Goal: Task Accomplishment & Management: Complete application form

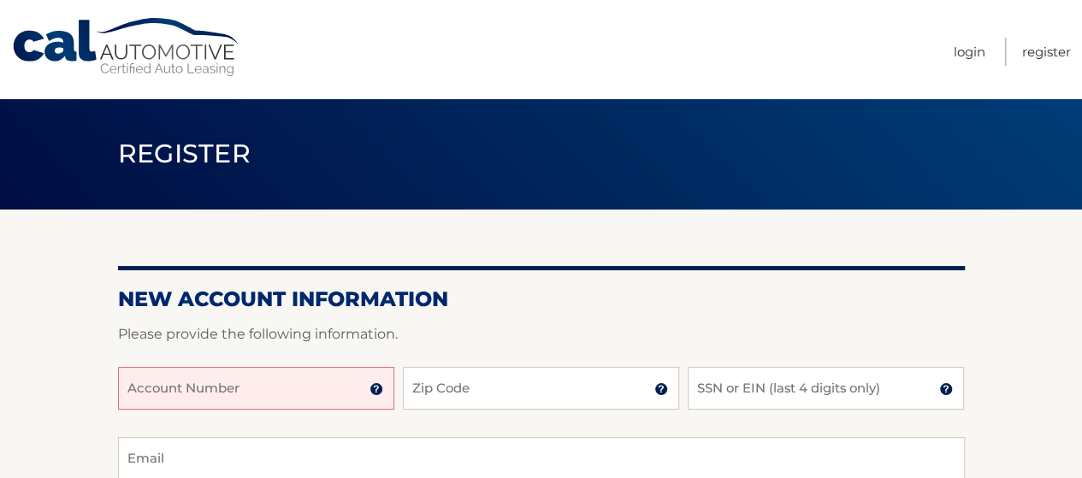
click at [260, 399] on input "Account Number" at bounding box center [256, 388] width 276 height 43
click at [375, 391] on img at bounding box center [376, 389] width 14 height 14
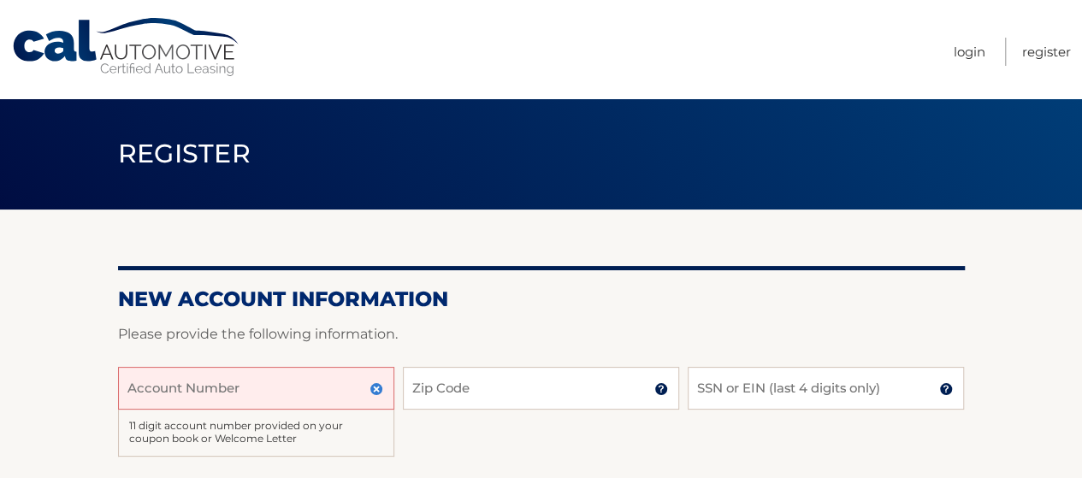
click at [287, 399] on input "Account Number" at bounding box center [256, 388] width 276 height 43
type input "3"
type input "4445599637"
click at [463, 398] on input "Zip Code" at bounding box center [541, 388] width 276 height 43
type input "11787"
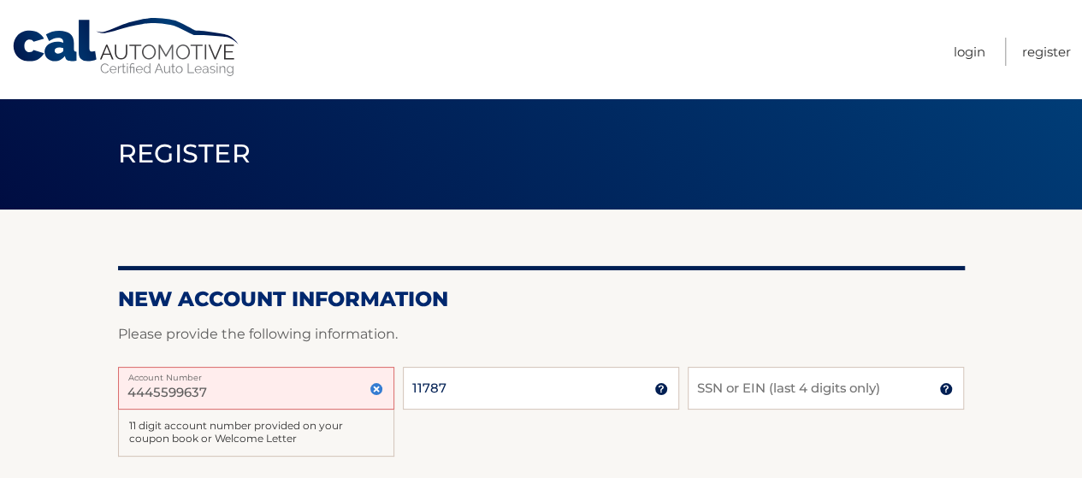
type input "jpemanuel115@gmail.com"
click at [797, 399] on input "SSN or EIN (last 4 digits only)" at bounding box center [826, 388] width 276 height 43
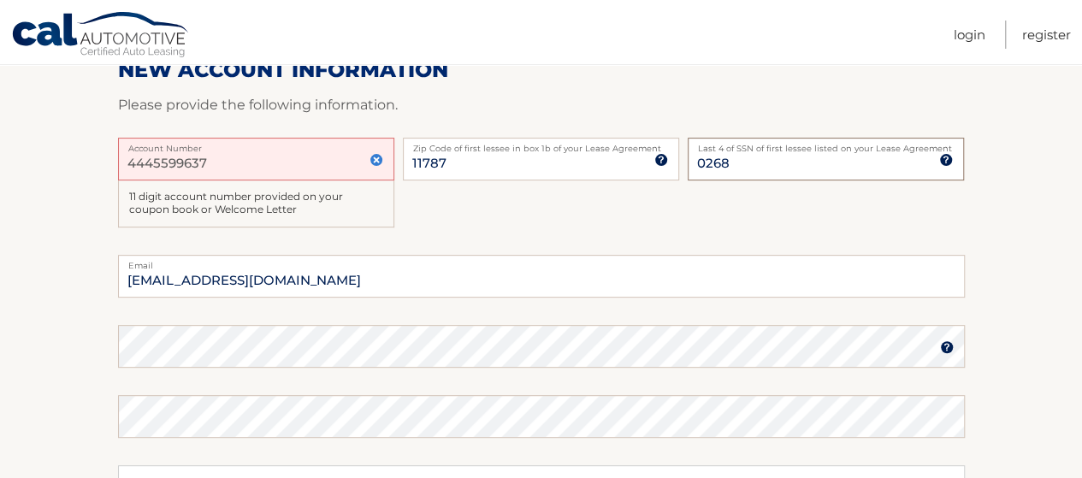
scroll to position [257, 0]
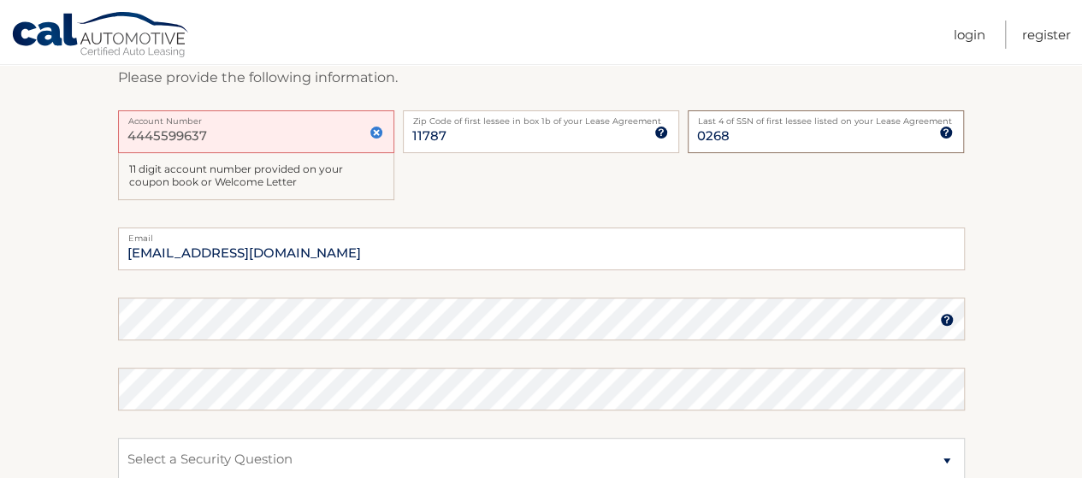
type input "0268"
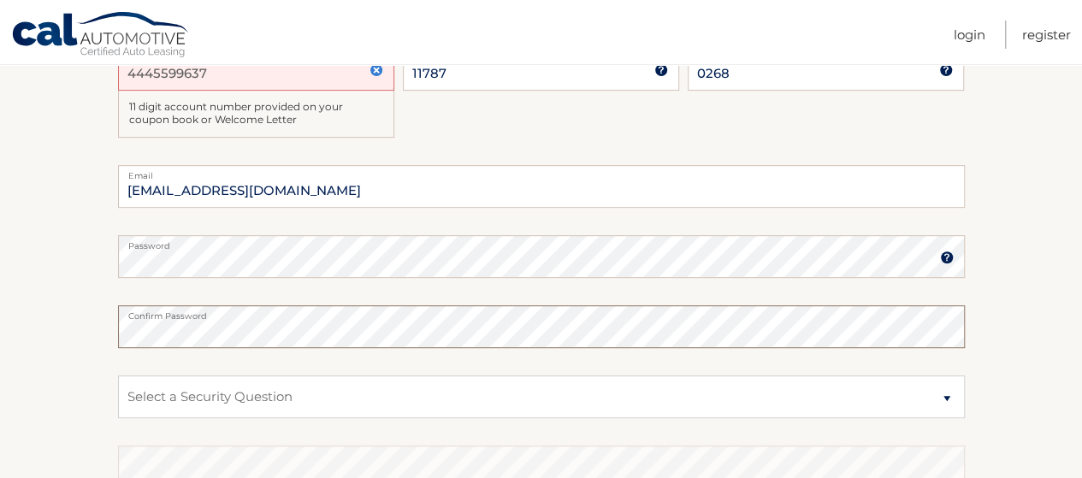
scroll to position [171, 0]
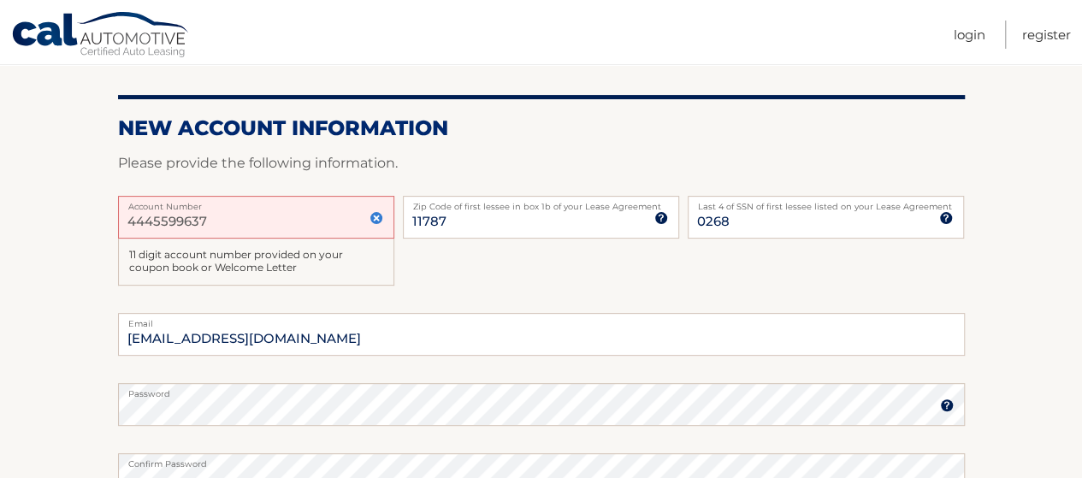
click at [155, 216] on input "4445599637" at bounding box center [256, 217] width 276 height 43
click at [173, 218] on input "4445599637" at bounding box center [256, 217] width 276 height 43
click at [452, 265] on div "4445599637 Account Number 11 digit account number provided on your coupon book …" at bounding box center [541, 254] width 847 height 117
click at [315, 218] on input "4445599637" at bounding box center [256, 217] width 276 height 43
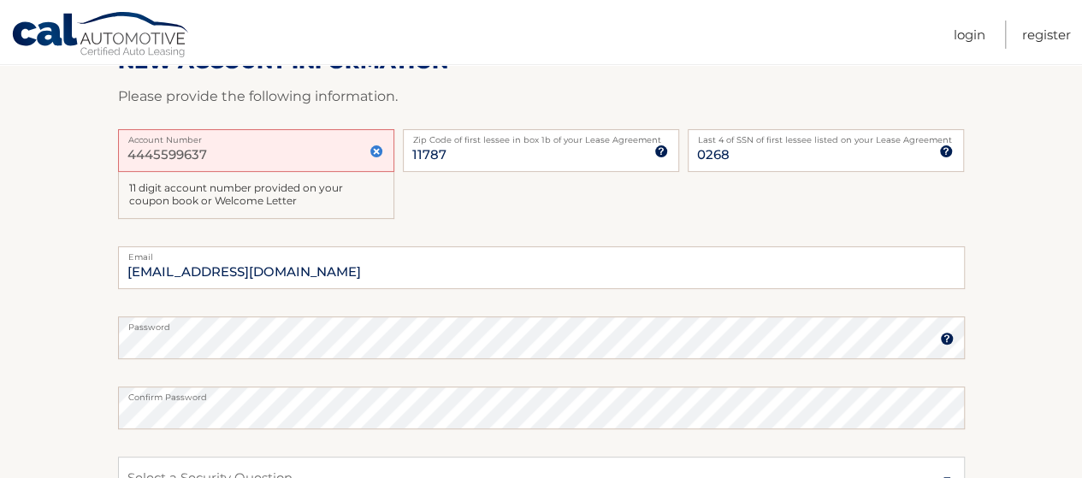
scroll to position [342, 0]
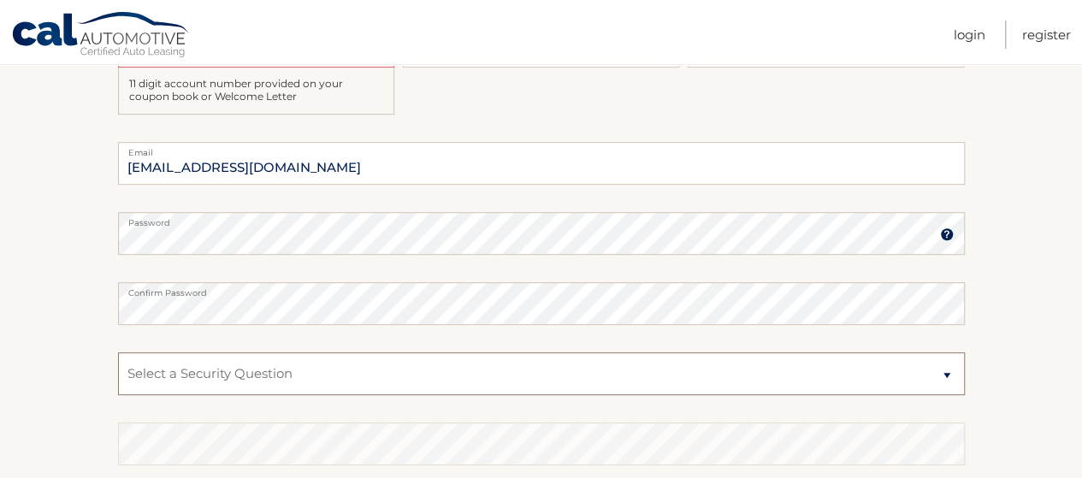
click at [257, 367] on select "Select a Security Question What was the name of your elementary school? What is…" at bounding box center [541, 373] width 847 height 43
select select "1"
click at [118, 352] on select "Select a Security Question What was the name of your elementary school? What is…" at bounding box center [541, 373] width 847 height 43
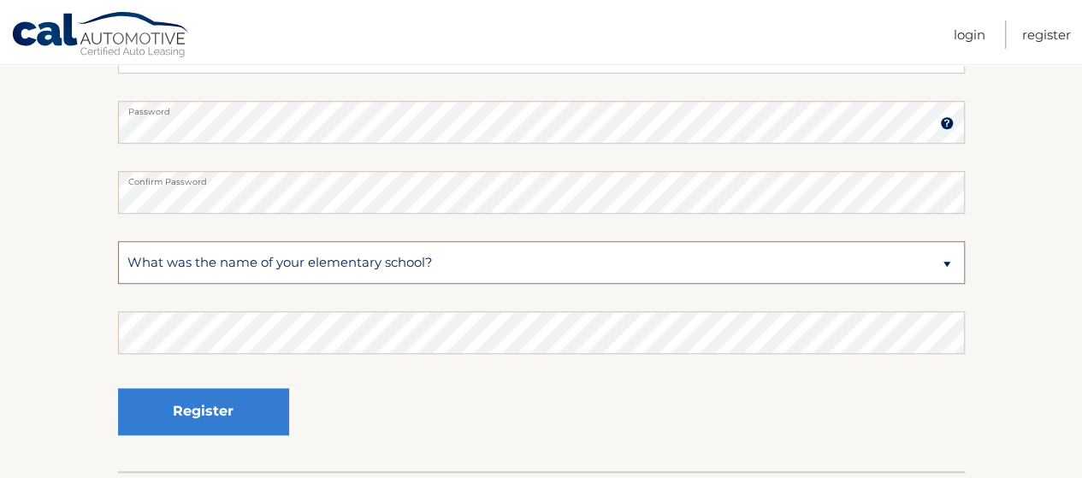
scroll to position [513, 0]
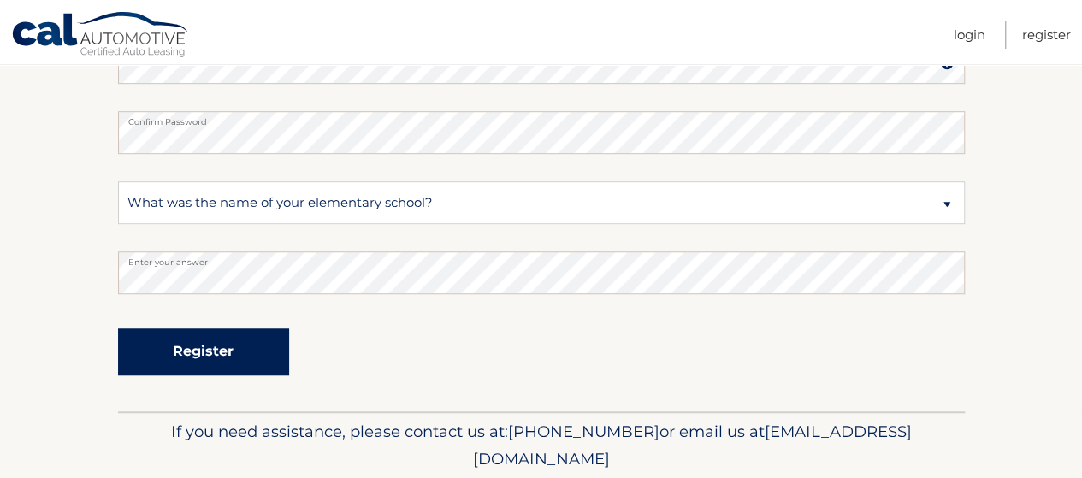
click at [160, 338] on button "Register" at bounding box center [203, 351] width 171 height 47
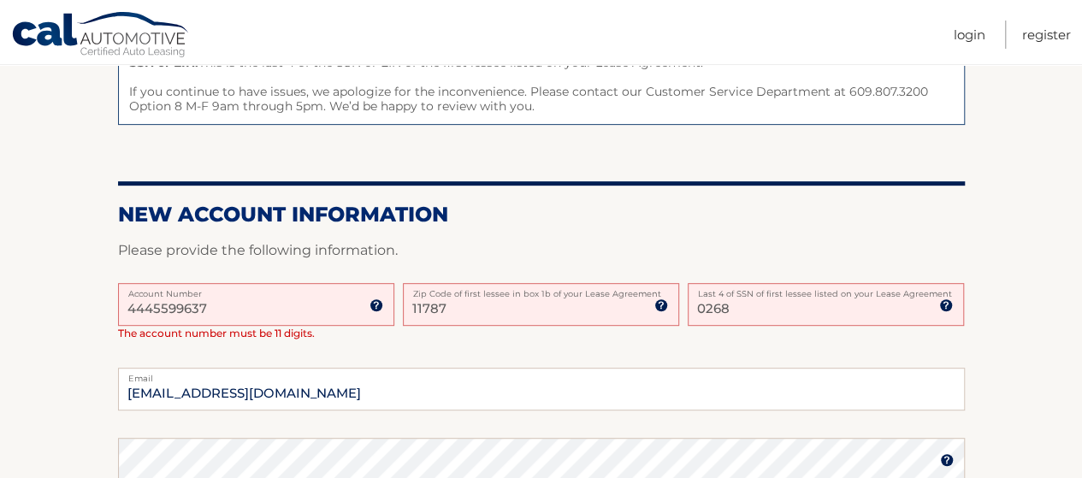
scroll to position [342, 0]
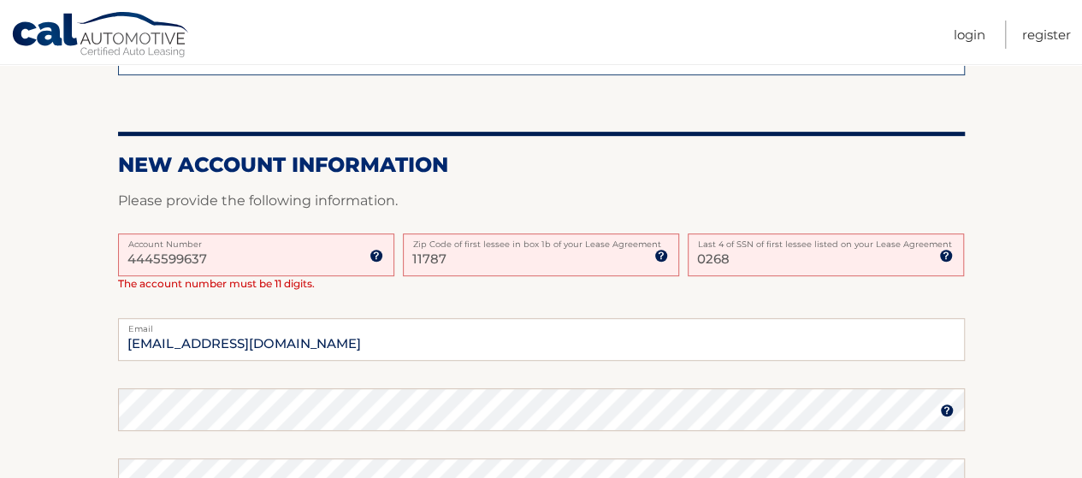
drag, startPoint x: 258, startPoint y: 257, endPoint x: 52, endPoint y: 251, distance: 206.2
click at [52, 251] on section "One or more fields have an error. Some things to keep in mind when creating you…" at bounding box center [541, 312] width 1082 height 891
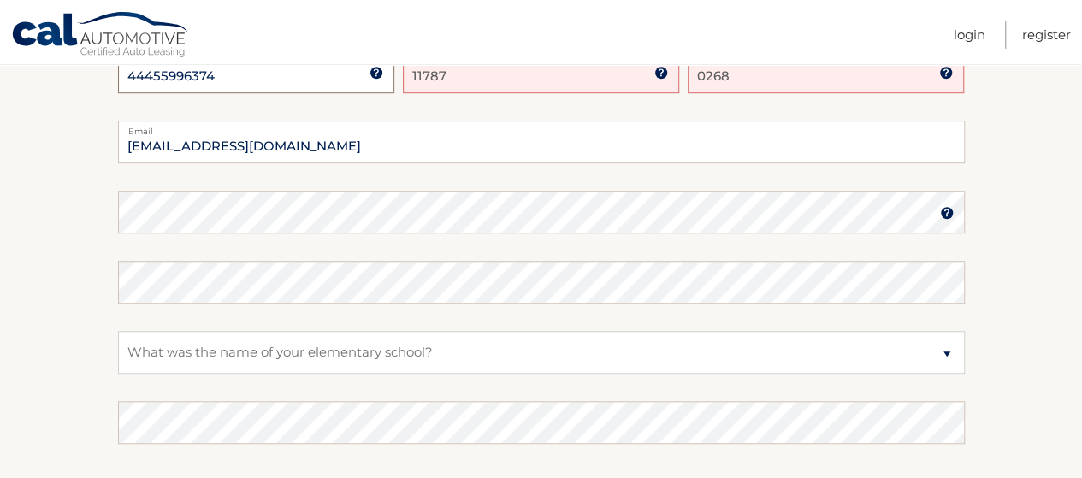
scroll to position [684, 0]
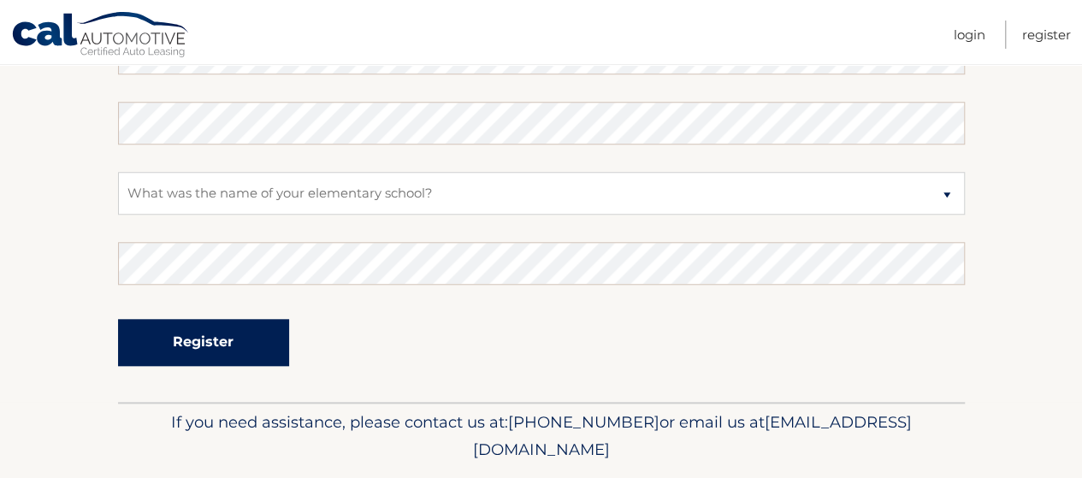
type input "44455996374"
click at [189, 341] on button "Register" at bounding box center [203, 342] width 171 height 47
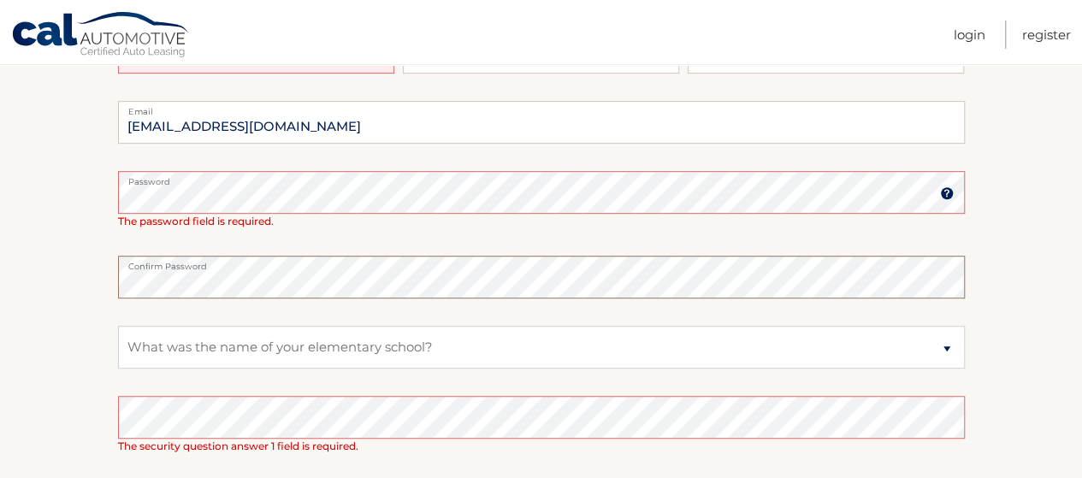
scroll to position [513, 0]
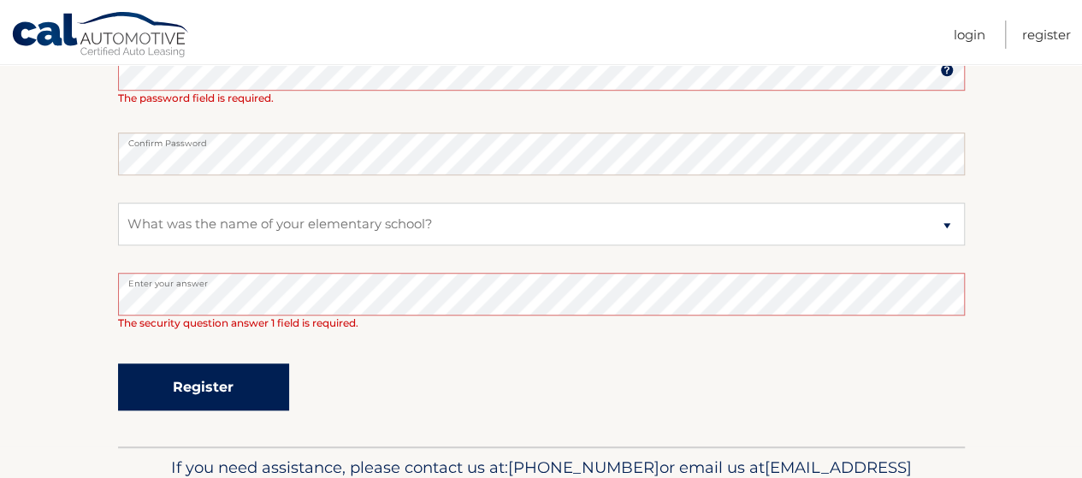
click at [205, 397] on button "Register" at bounding box center [203, 386] width 171 height 47
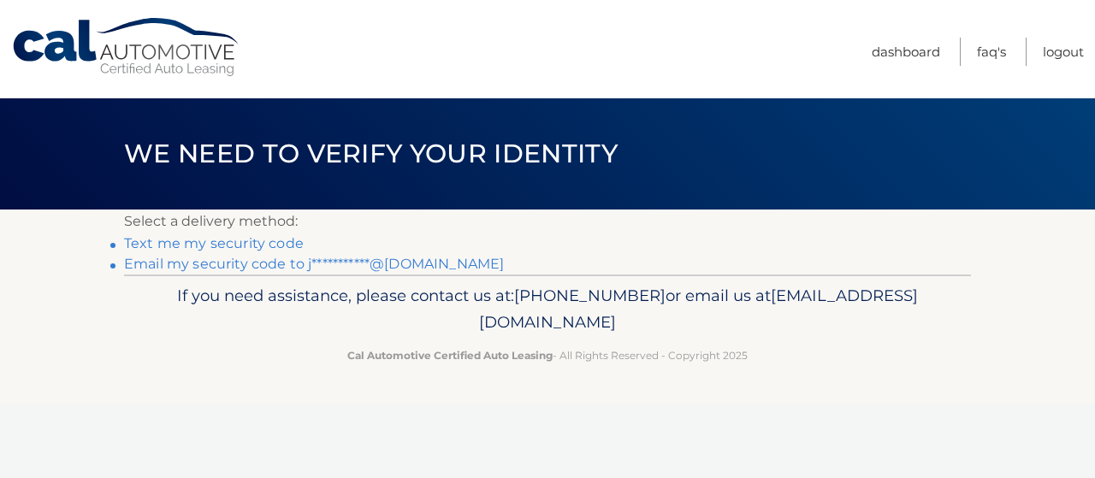
click at [233, 240] on link "Text me my security code" at bounding box center [214, 243] width 180 height 16
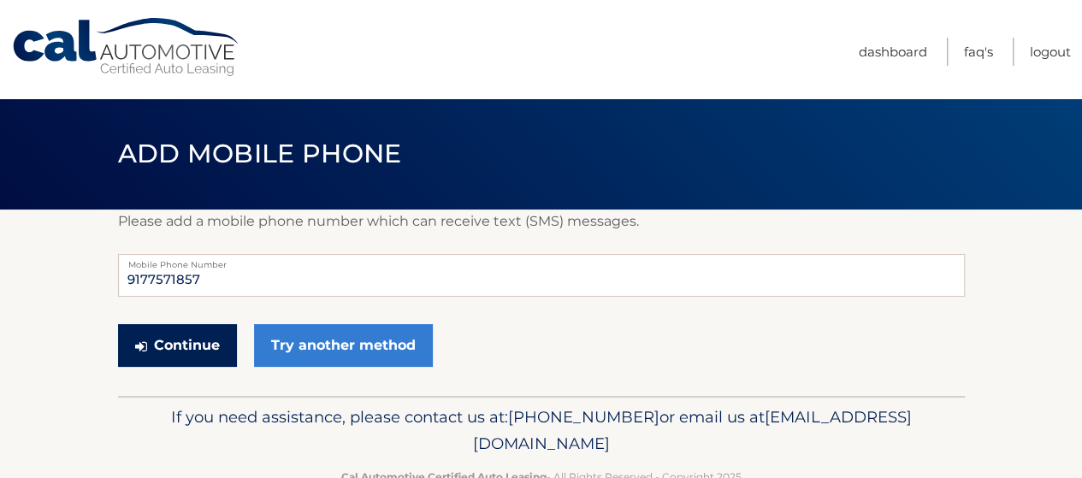
click at [168, 349] on button "Continue" at bounding box center [177, 345] width 119 height 43
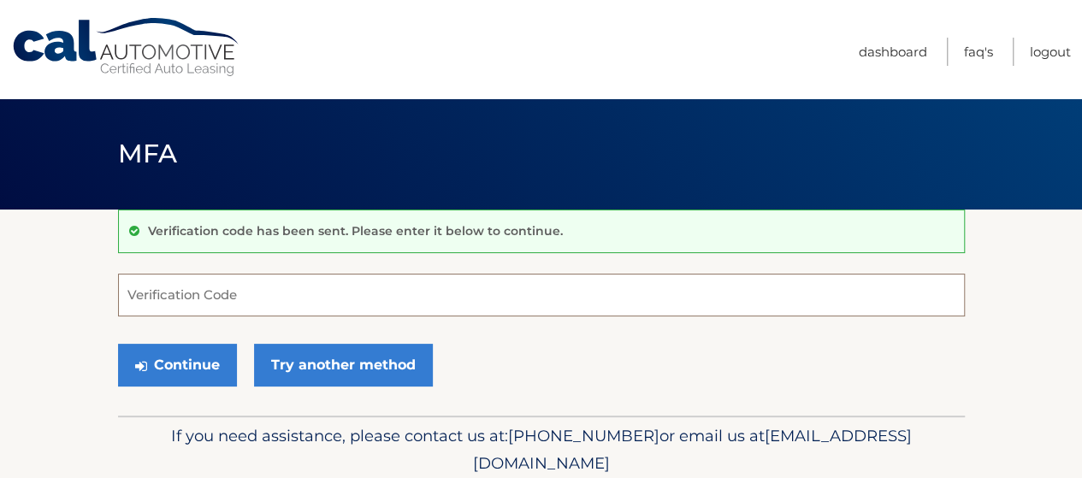
click at [399, 296] on input "Verification Code" at bounding box center [541, 295] width 847 height 43
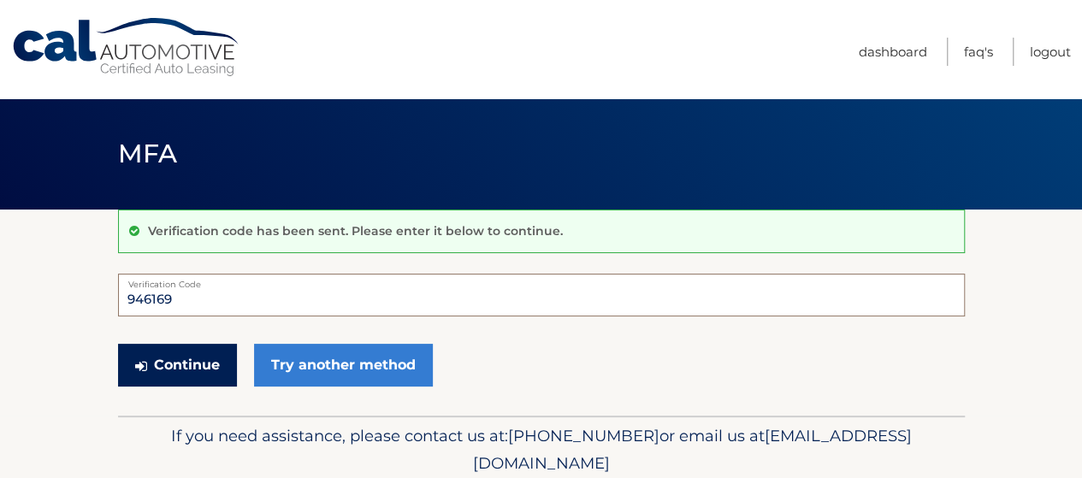
type input "946169"
click at [156, 362] on button "Continue" at bounding box center [177, 365] width 119 height 43
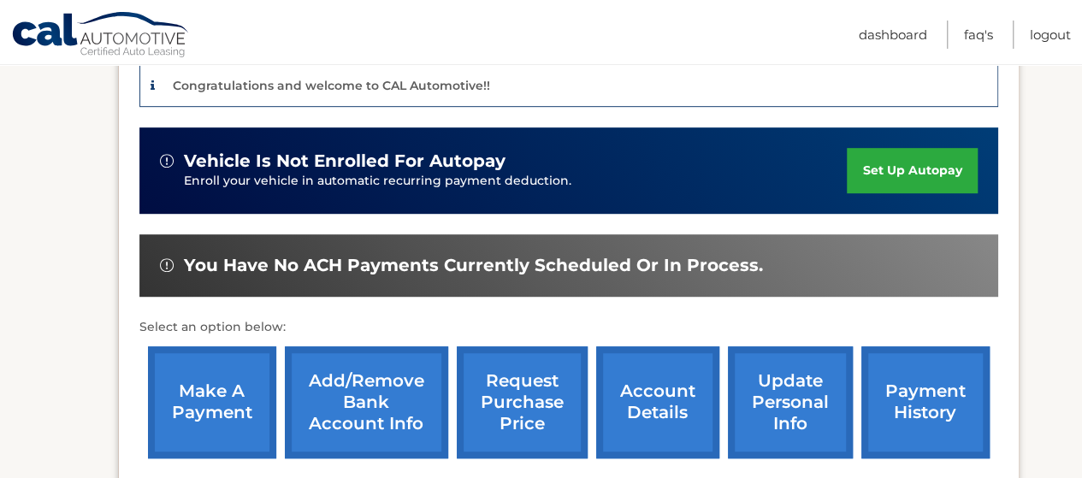
scroll to position [342, 0]
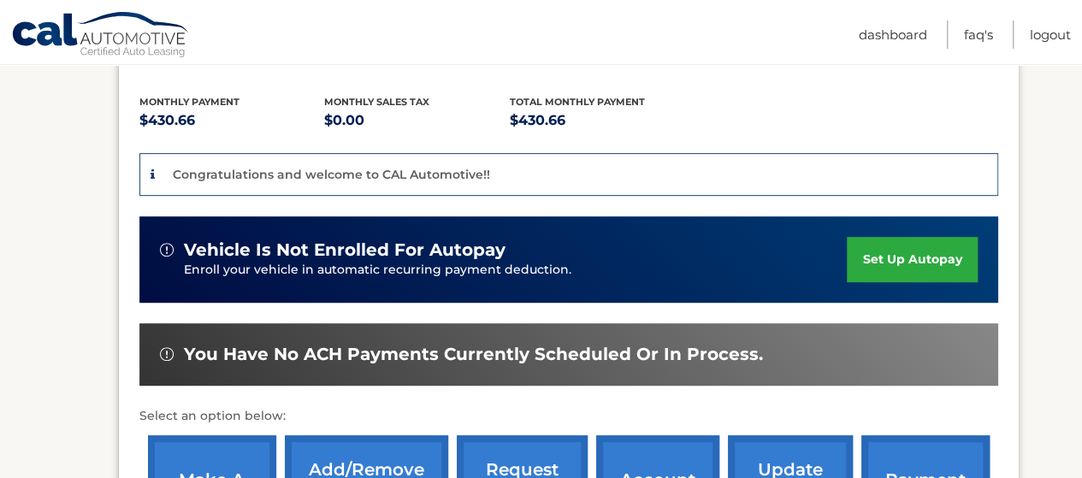
click at [905, 253] on link "set up autopay" at bounding box center [912, 259] width 130 height 45
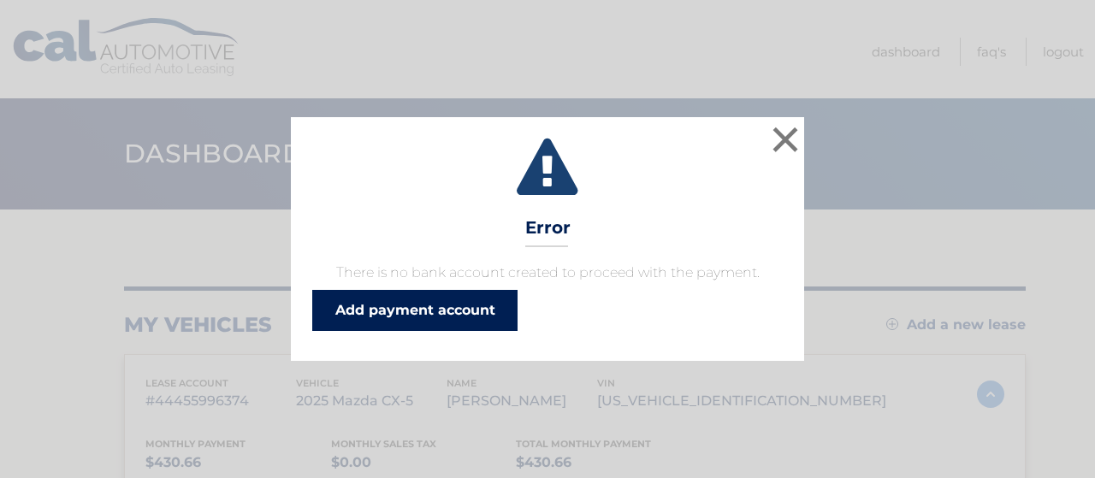
click at [400, 304] on link "Add payment account" at bounding box center [414, 310] width 205 height 41
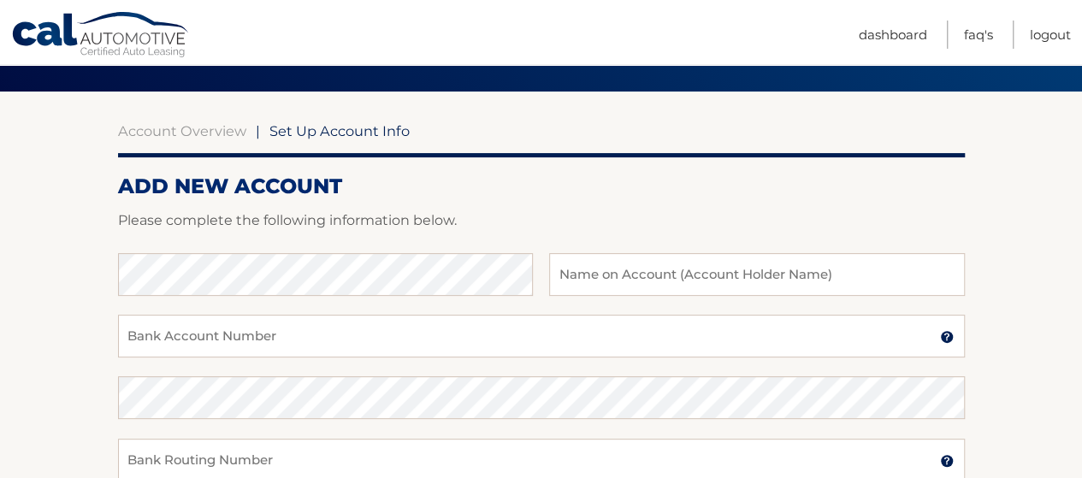
scroll to position [171, 0]
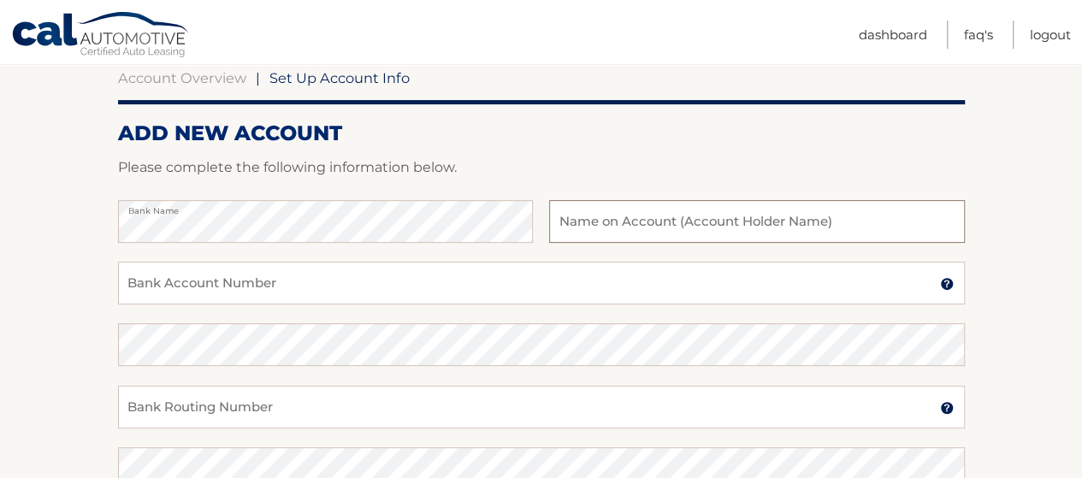
click at [652, 222] on input "text" at bounding box center [756, 221] width 415 height 43
type input "[PERSON_NAME]"
click at [275, 282] on input "Bank Account Number" at bounding box center [541, 283] width 847 height 43
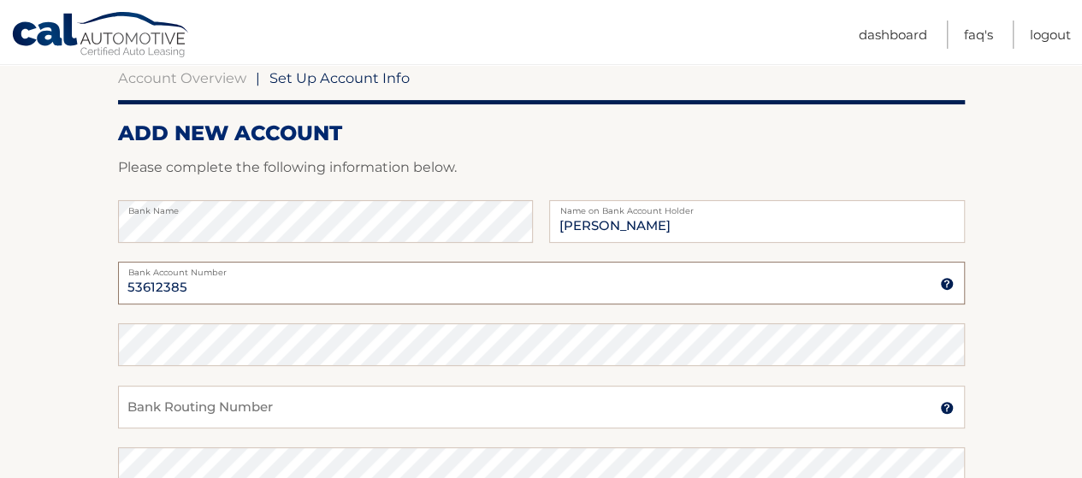
type input "53612385"
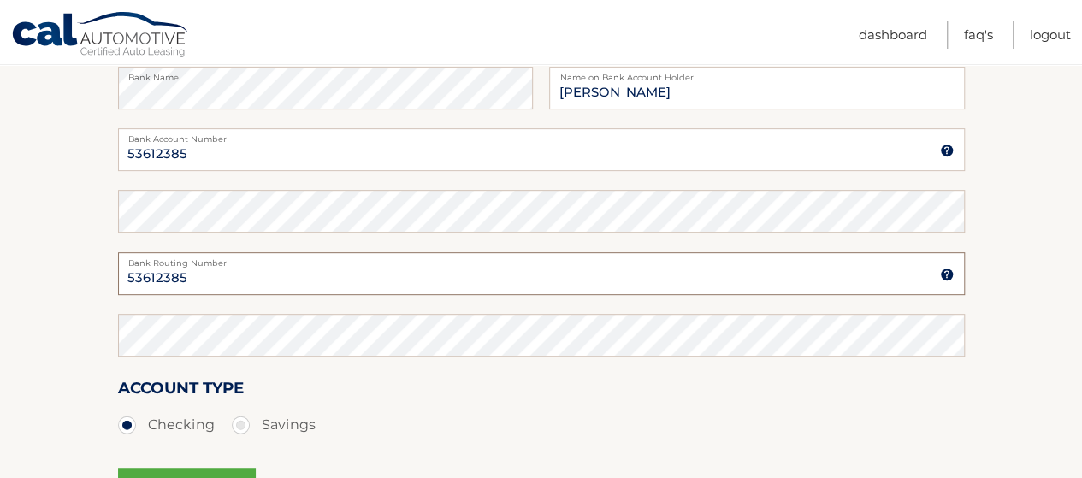
scroll to position [342, 0]
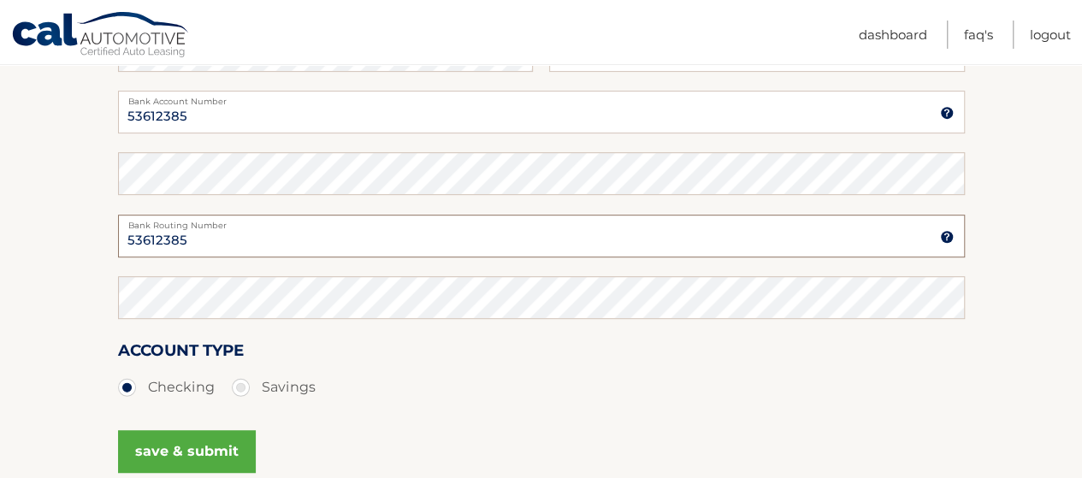
type input "53612385"
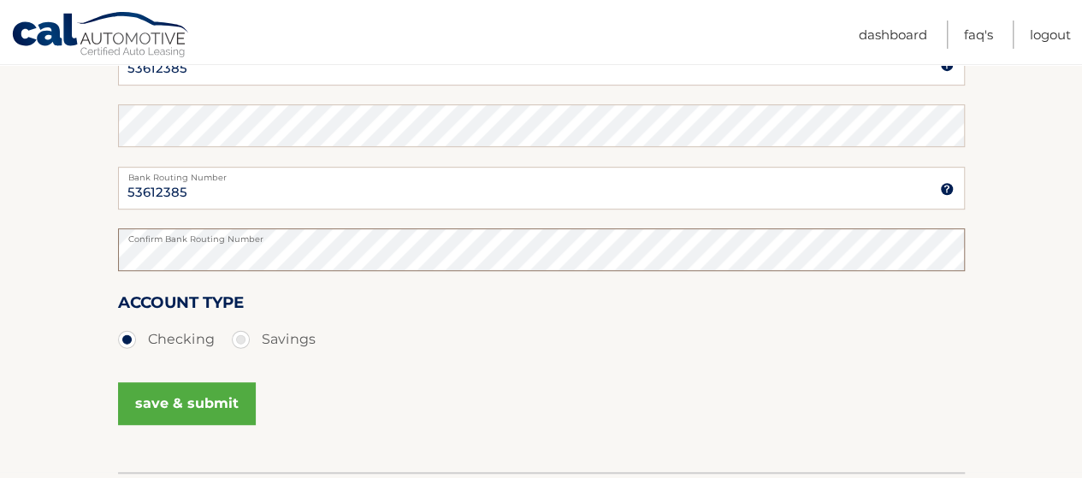
scroll to position [513, 0]
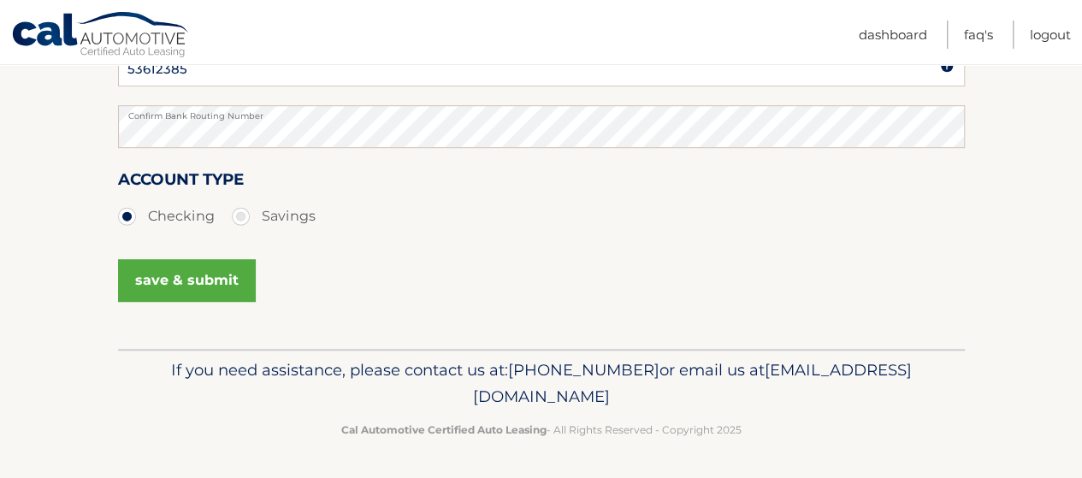
click at [202, 282] on button "save & submit" at bounding box center [187, 280] width 138 height 43
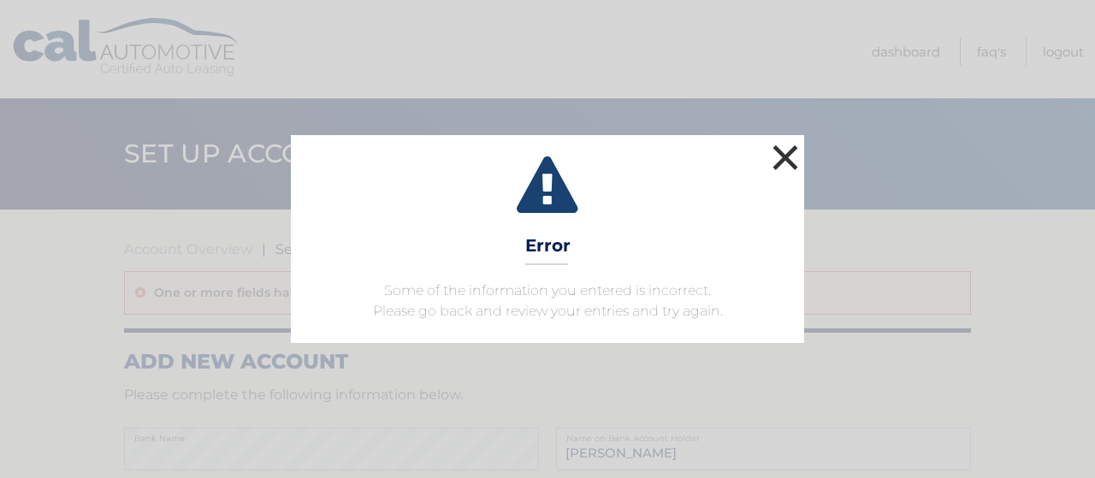
click at [788, 154] on button "×" at bounding box center [785, 157] width 34 height 34
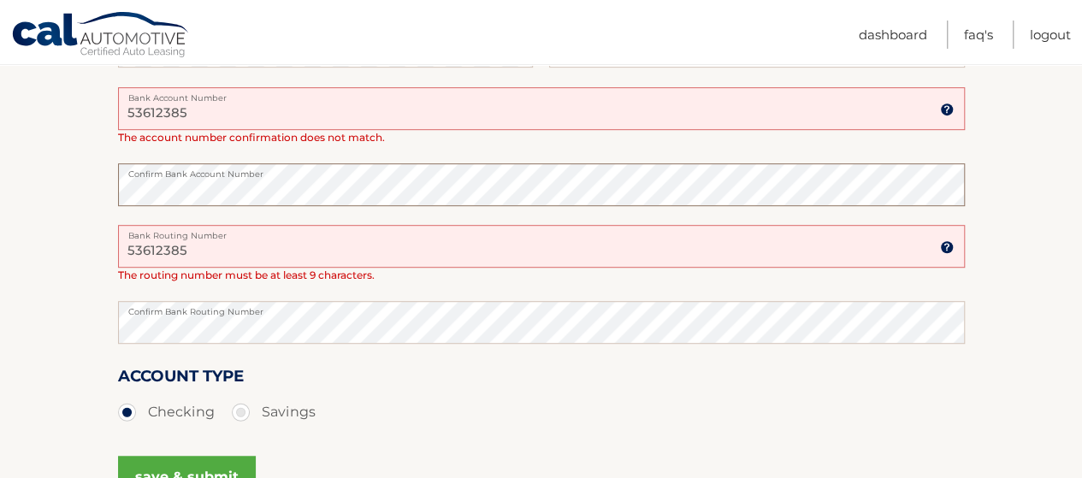
scroll to position [428, 0]
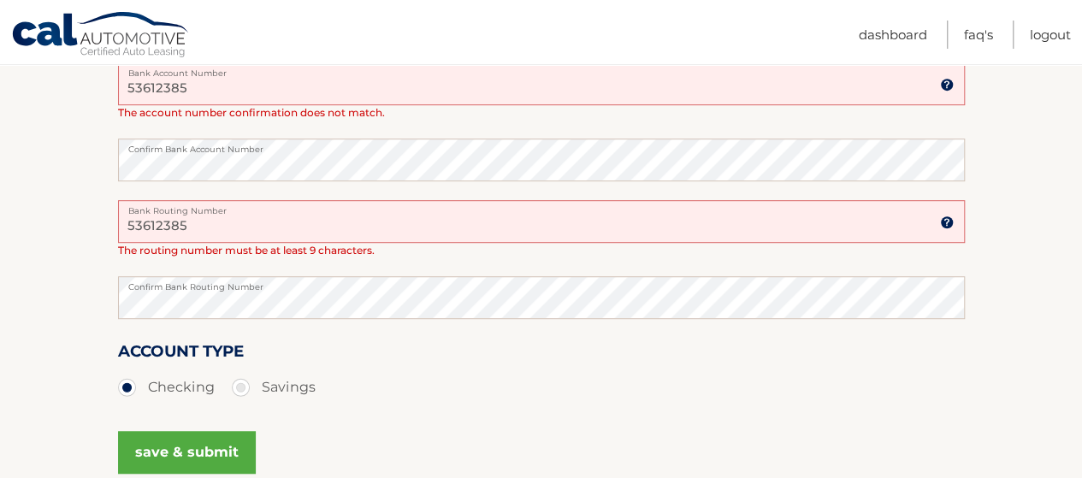
click at [407, 388] on ul "Checking Savings" at bounding box center [541, 387] width 847 height 34
click at [188, 451] on button "save & submit" at bounding box center [187, 452] width 138 height 43
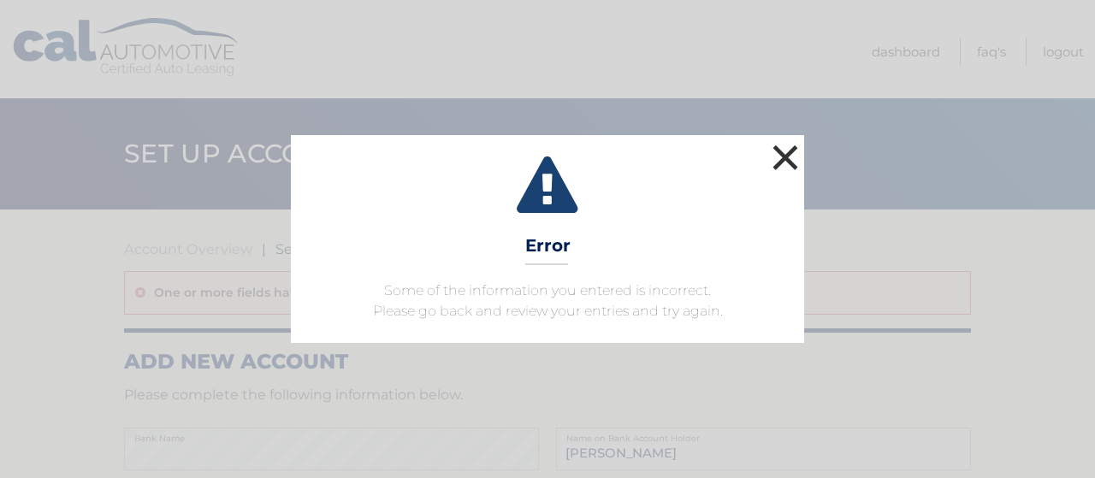
click at [788, 161] on button "×" at bounding box center [785, 157] width 34 height 34
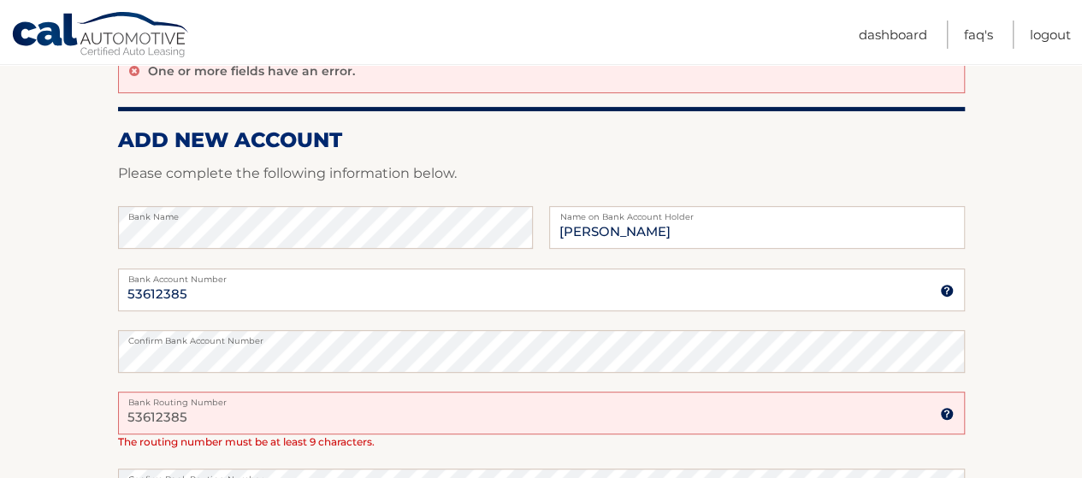
scroll to position [257, 0]
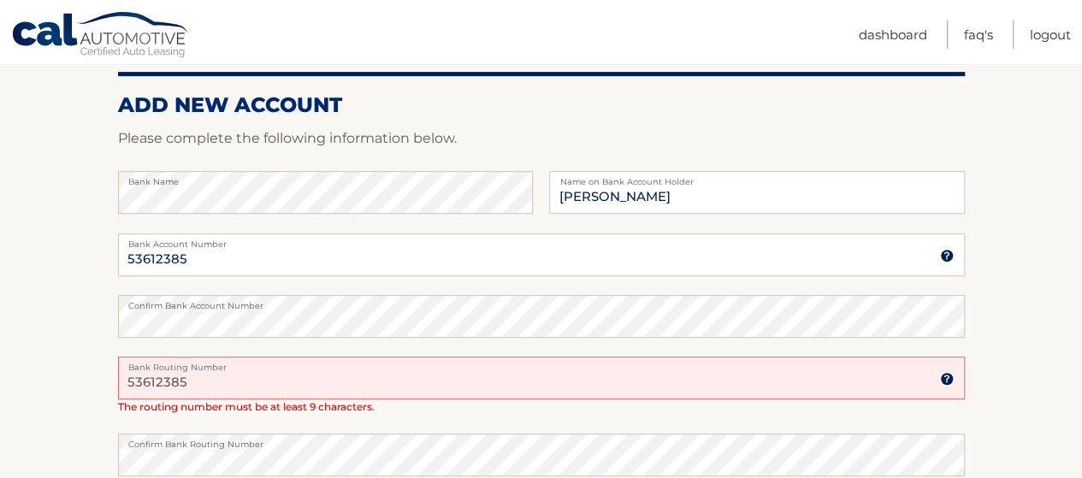
drag, startPoint x: 229, startPoint y: 384, endPoint x: 43, endPoint y: 383, distance: 186.4
click at [43, 383] on section "Account Overview | Set Up Account Info One or more fields have an error. ADD NE…" at bounding box center [541, 315] width 1082 height 724
type input "021000089"
click at [460, 407] on div "021000089 Bank Routing Number A 9-digit number at the lower left corner of a ch…" at bounding box center [541, 385] width 847 height 57
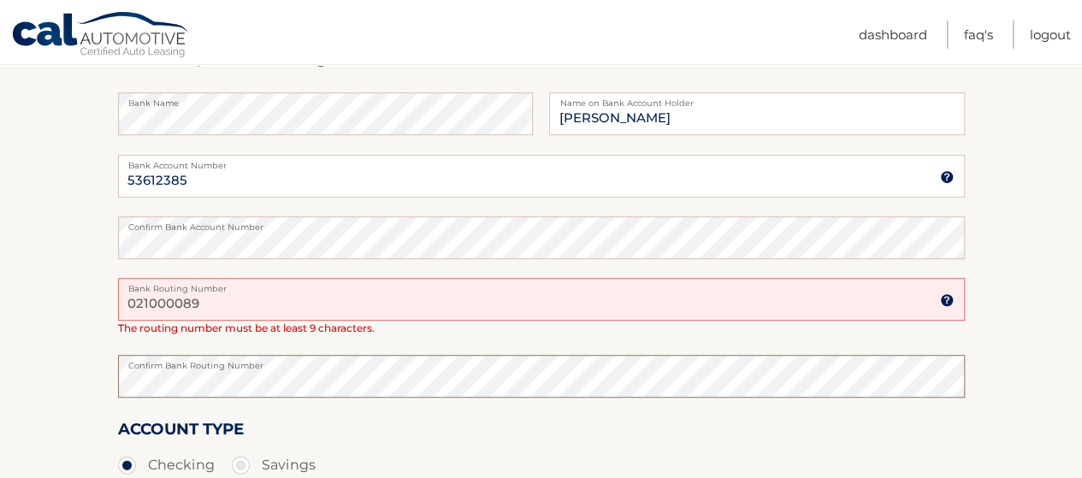
scroll to position [428, 0]
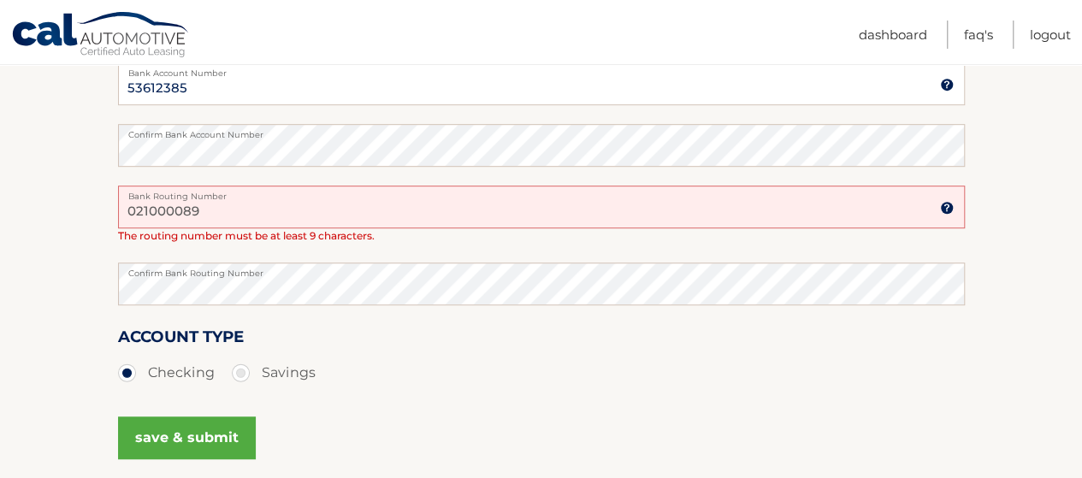
click at [206, 428] on button "save & submit" at bounding box center [187, 437] width 138 height 43
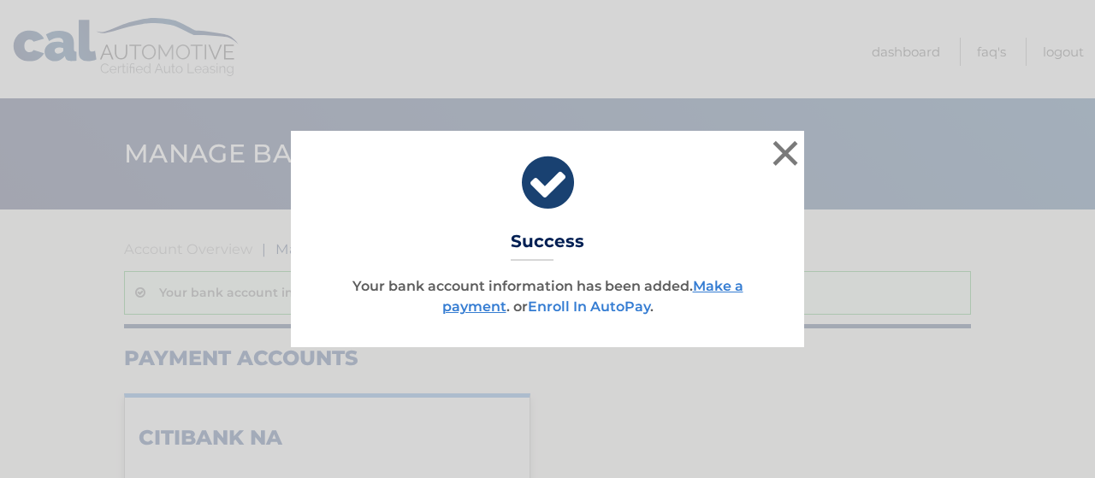
click at [605, 307] on link "Enroll In AutoPay" at bounding box center [589, 306] width 122 height 16
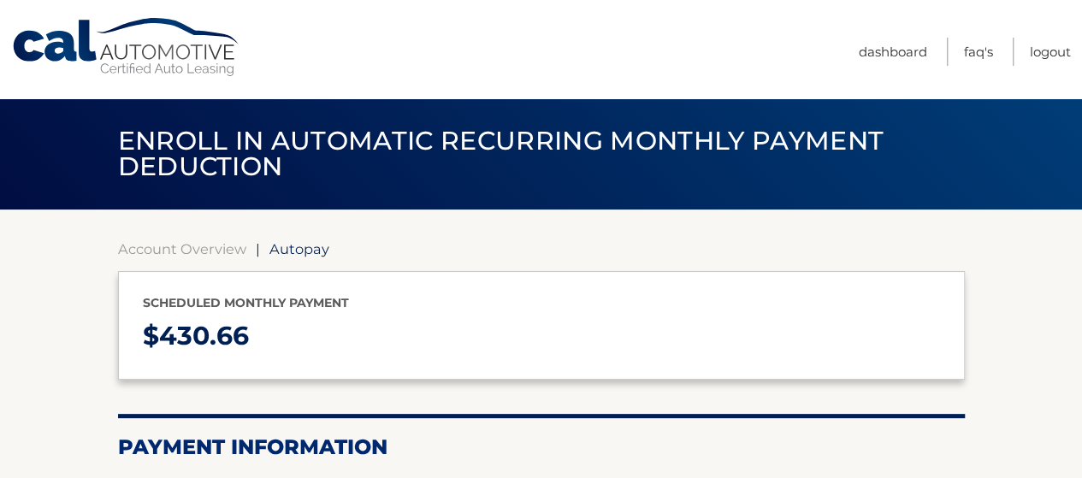
select select "NTViODU0MjctYTlkNy00ZDNkLWFmNTYtYWYzYjhlZmQ3M2Y4"
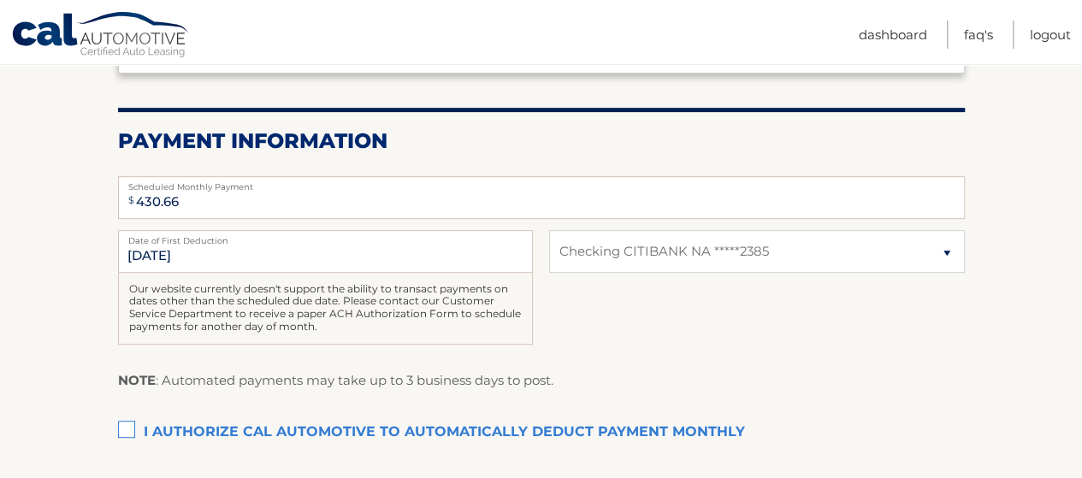
scroll to position [342, 0]
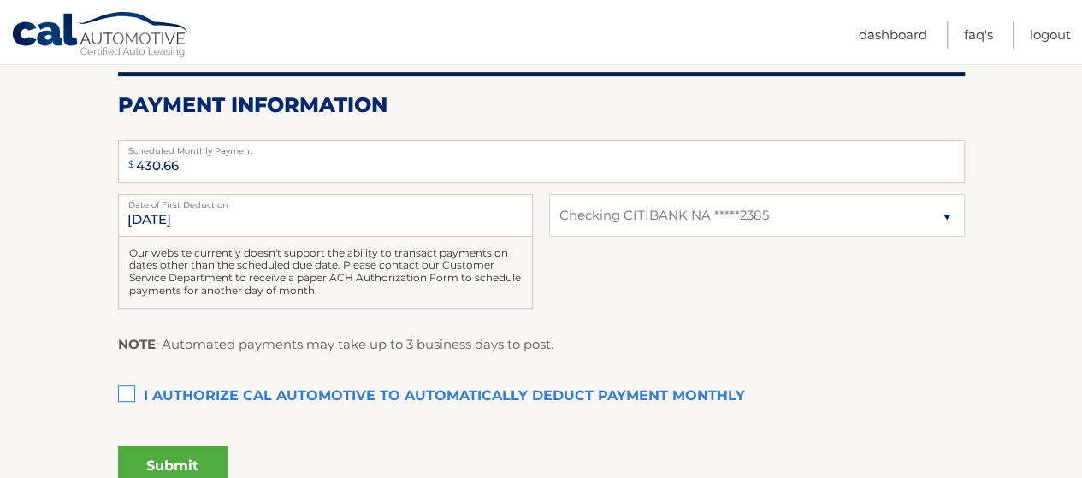
click at [125, 394] on label "I authorize cal automotive to automatically deduct payment monthly This checkbo…" at bounding box center [541, 397] width 847 height 34
click at [0, 0] on input "I authorize cal automotive to automatically deduct payment monthly This checkbo…" at bounding box center [0, 0] width 0 height 0
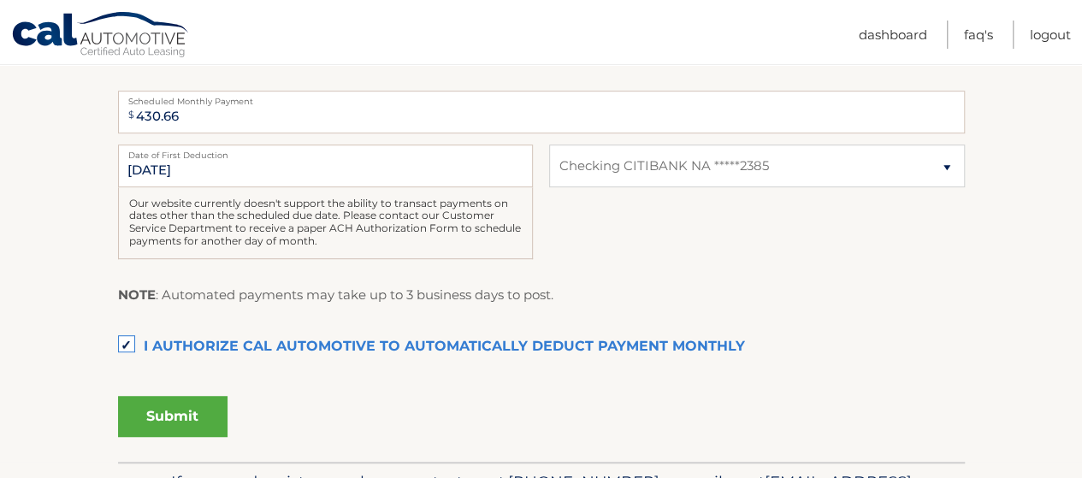
scroll to position [417, 0]
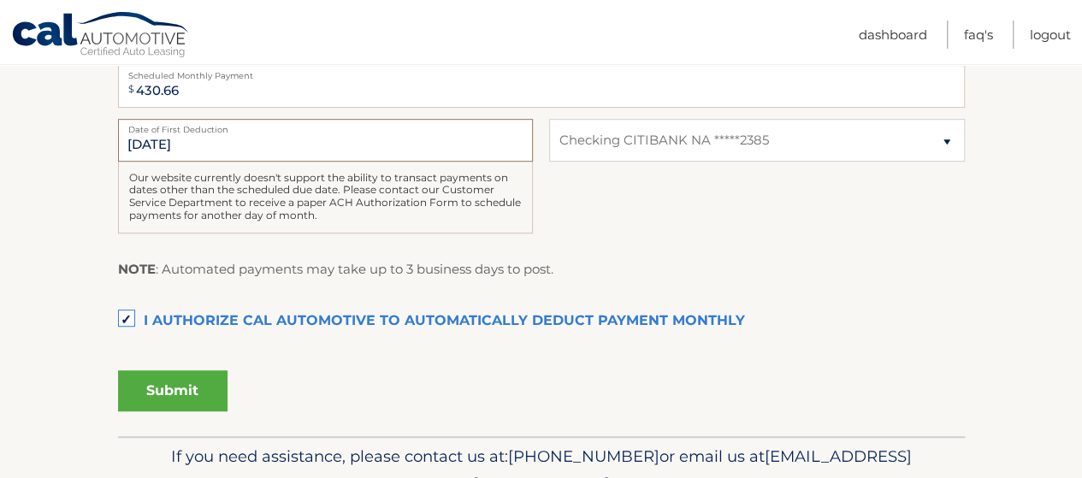
drag, startPoint x: 150, startPoint y: 143, endPoint x: 180, endPoint y: 139, distance: 31.0
click at [149, 141] on input "9/14/2025" at bounding box center [325, 140] width 415 height 43
click at [290, 130] on label "Date of First Deduction" at bounding box center [325, 126] width 415 height 14
click at [290, 130] on input "9/14/2025" at bounding box center [325, 140] width 415 height 43
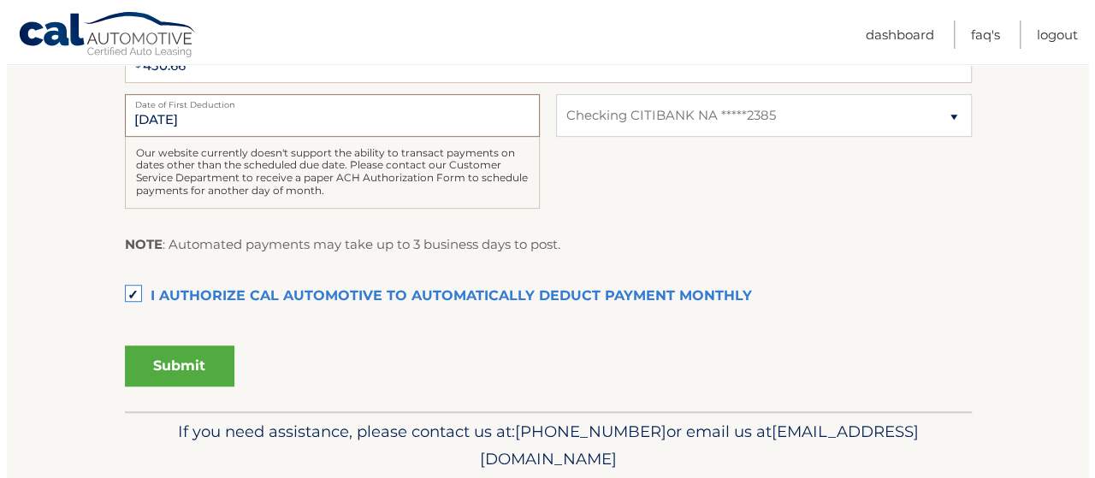
scroll to position [503, 0]
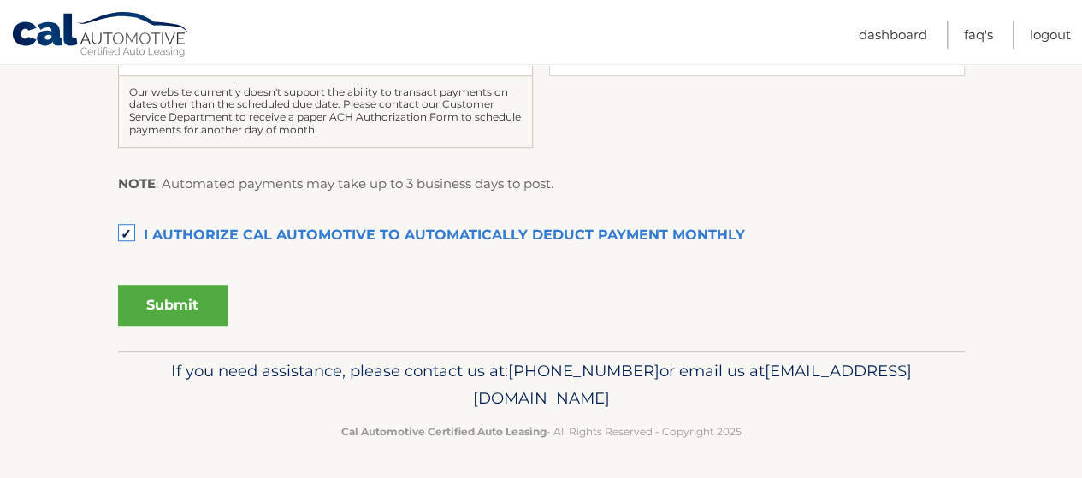
click at [154, 304] on button "Submit" at bounding box center [172, 305] width 109 height 41
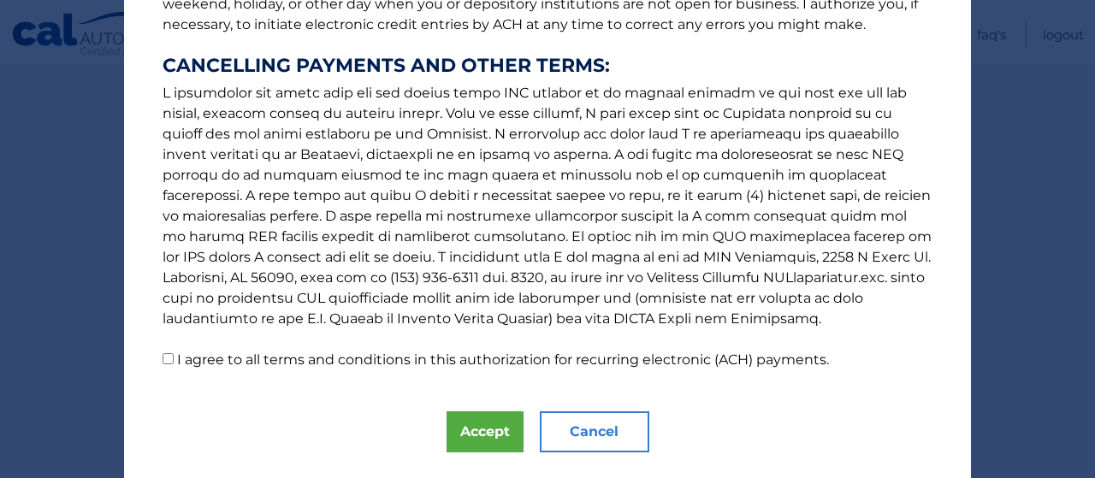
scroll to position [350, 0]
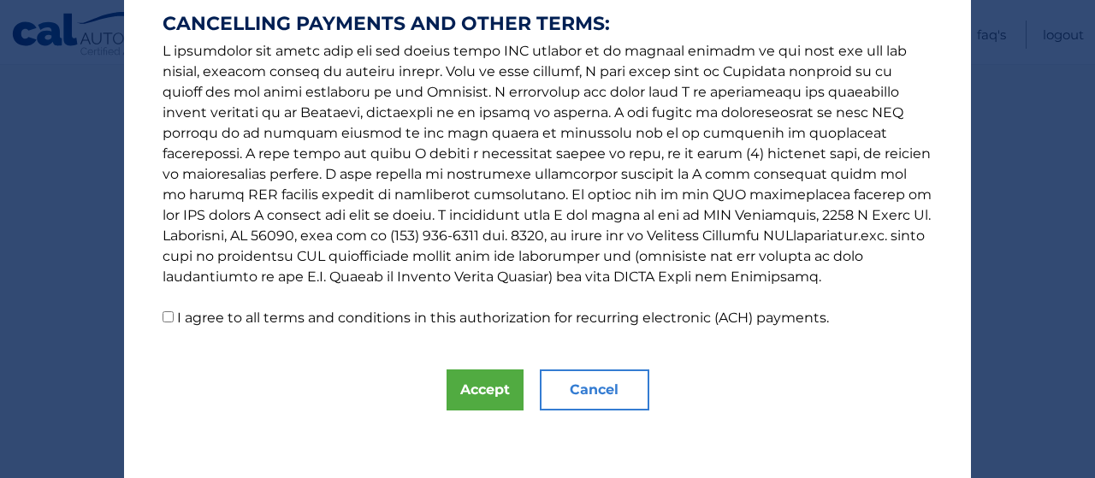
click at [162, 317] on input "I agree to all terms and conditions in this authorization for recurring electro…" at bounding box center [167, 316] width 11 height 11
checkbox input "true"
click at [476, 393] on button "Accept" at bounding box center [484, 389] width 77 height 41
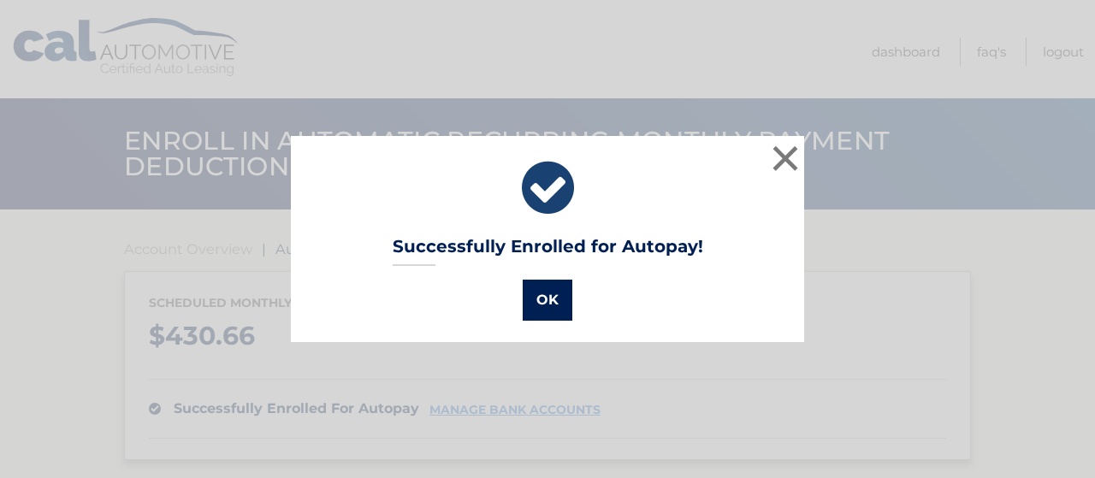
click at [540, 304] on button "OK" at bounding box center [548, 300] width 50 height 41
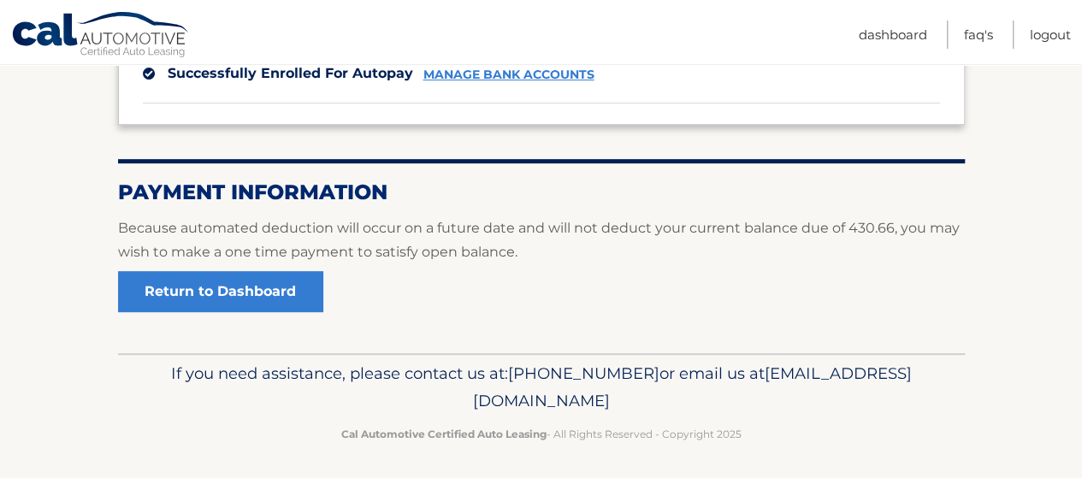
scroll to position [339, 0]
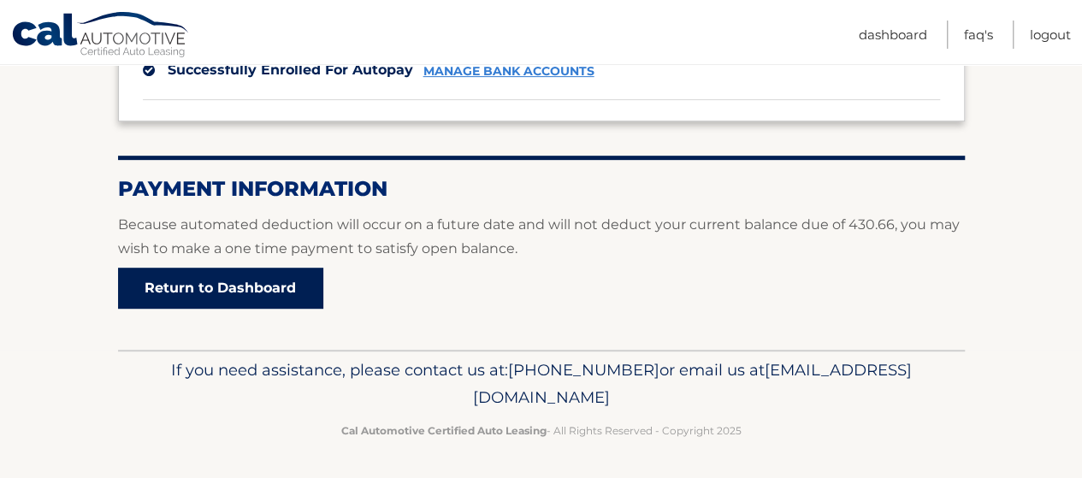
click at [187, 279] on link "Return to Dashboard" at bounding box center [220, 288] width 205 height 41
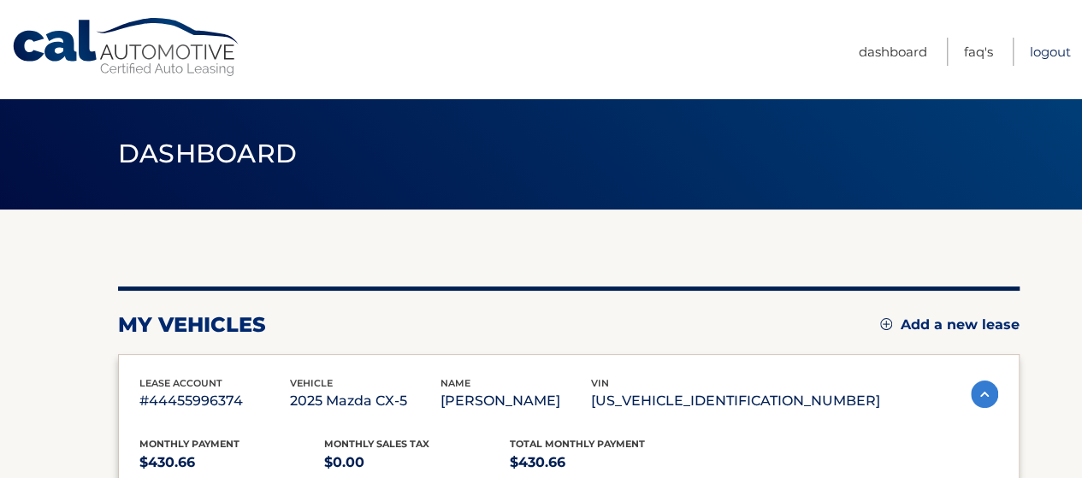
click at [1061, 50] on link "Logout" at bounding box center [1050, 52] width 41 height 28
